Goal: Check status: Check status

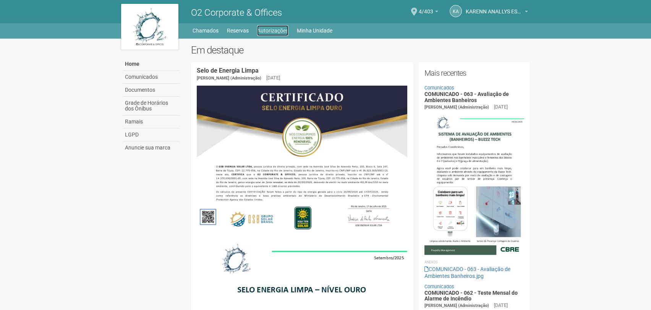
click at [260, 26] on link "Autorizações" at bounding box center [272, 30] width 31 height 11
